Goal: Information Seeking & Learning: Learn about a topic

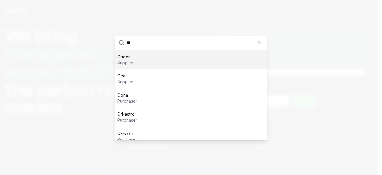
type input "***"
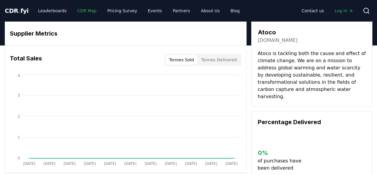
click at [85, 12] on link "CDR Map" at bounding box center [87, 10] width 29 height 11
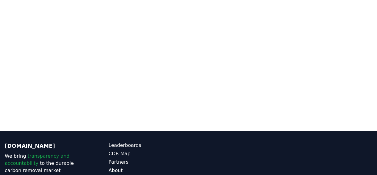
scroll to position [78, 0]
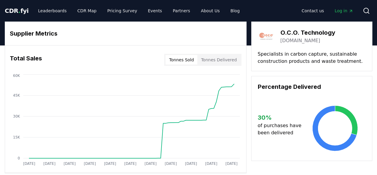
click at [229, 59] on button "Tonnes Delivered" at bounding box center [219, 60] width 43 height 10
click at [188, 60] on button "Tonnes Sold" at bounding box center [182, 60] width 32 height 10
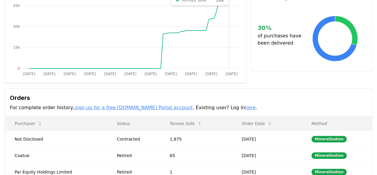
scroll to position [30, 0]
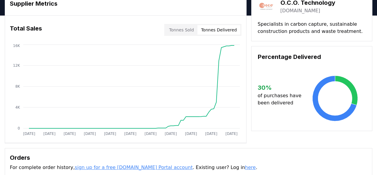
click at [226, 28] on button "Tonnes Delivered" at bounding box center [219, 30] width 43 height 10
click at [196, 28] on button "Tonnes Sold" at bounding box center [182, 30] width 32 height 10
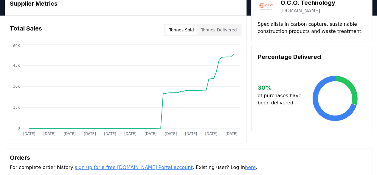
click at [215, 29] on button "Tonnes Delivered" at bounding box center [219, 30] width 43 height 10
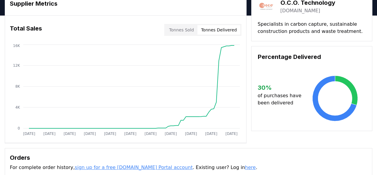
click at [185, 31] on button "Tonnes Sold" at bounding box center [182, 30] width 32 height 10
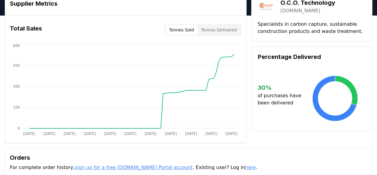
click at [210, 24] on div "Tonnes Sold Tonnes Delivered" at bounding box center [202, 30] width 77 height 12
click at [227, 36] on div "Total Sales Tonnes Sold Tonnes Delivered" at bounding box center [125, 29] width 241 height 21
click at [226, 28] on button "Tonnes Delivered" at bounding box center [219, 30] width 43 height 10
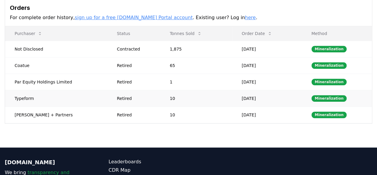
scroll to position [179, 0]
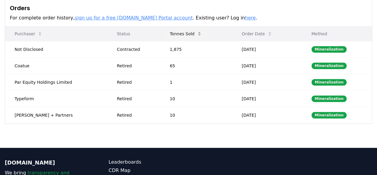
click at [197, 34] on icon at bounding box center [199, 33] width 5 height 5
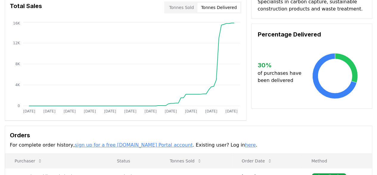
scroll to position [0, 0]
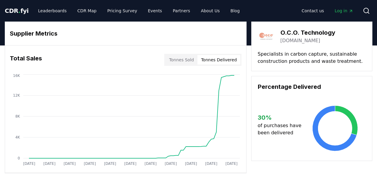
click at [175, 57] on button "Tonnes Sold" at bounding box center [182, 60] width 32 height 10
